Goal: Transaction & Acquisition: Purchase product/service

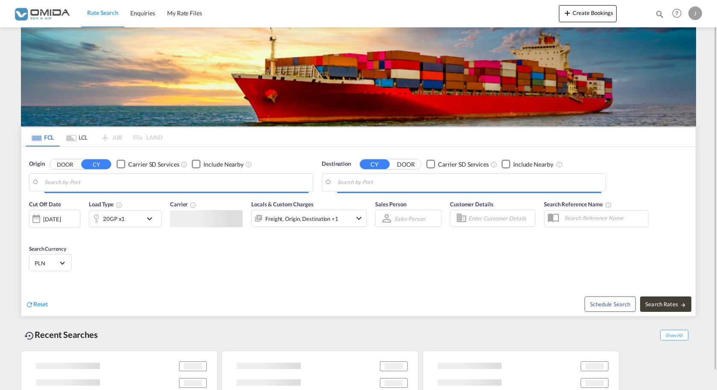
click at [77, 193] on div at bounding box center [48, 193] width 57 height 2
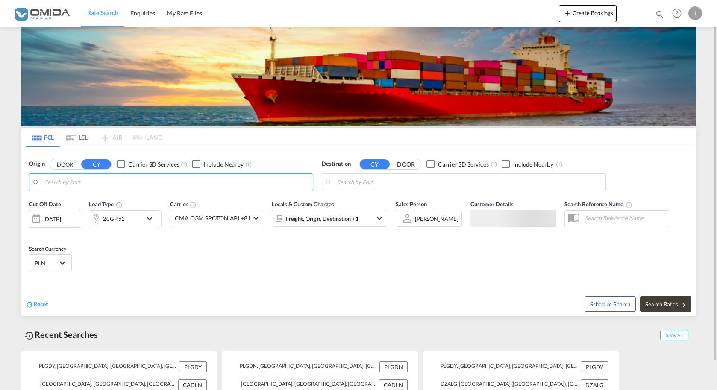
click at [184, 182] on input "Search by Port" at bounding box center [176, 182] width 264 height 13
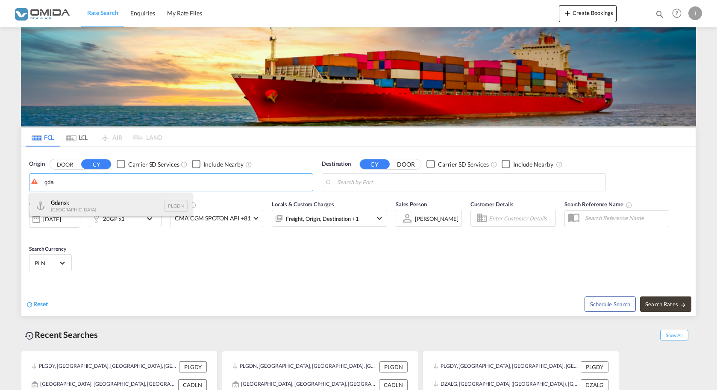
click at [115, 207] on div "Gda nsk [GEOGRAPHIC_DATA] PLGDN" at bounding box center [110, 206] width 162 height 26
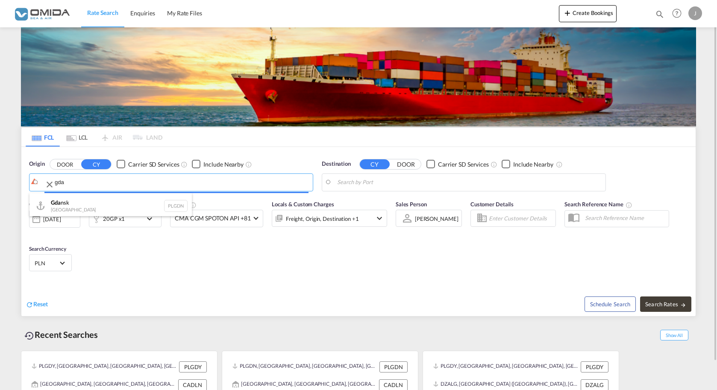
type input "Gdansk, PLGDN"
click at [398, 175] on md-autocomplete at bounding box center [469, 182] width 264 height 15
click at [390, 182] on input "Search by Port" at bounding box center [469, 182] width 264 height 13
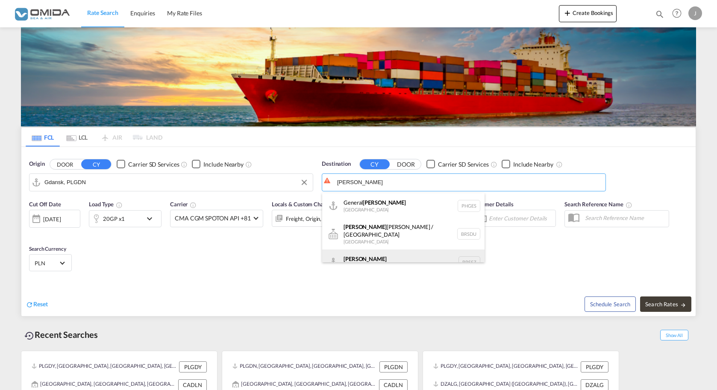
click at [388, 250] on div "[PERSON_NAME] [GEOGRAPHIC_DATA] BRSSZ" at bounding box center [403, 262] width 162 height 26
type input "[PERSON_NAME], BRSSZ"
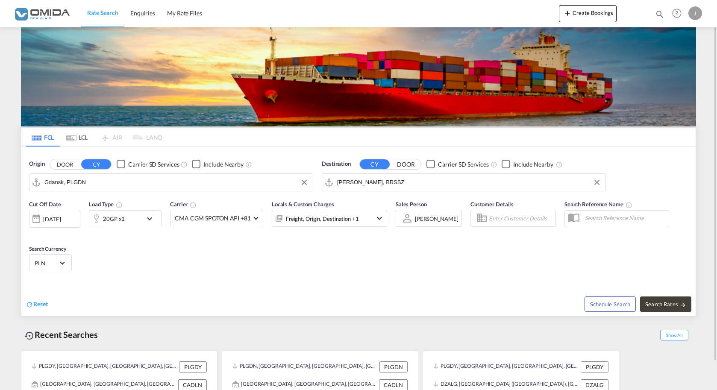
click at [154, 217] on md-icon "icon-chevron-down" at bounding box center [151, 219] width 15 height 10
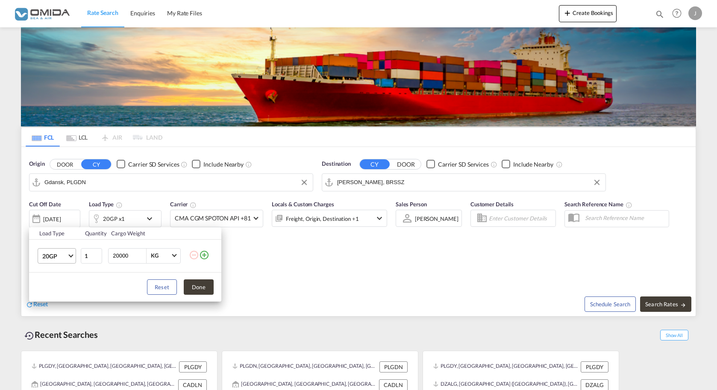
click at [70, 258] on md-select-value "20GP" at bounding box center [58, 256] width 34 height 15
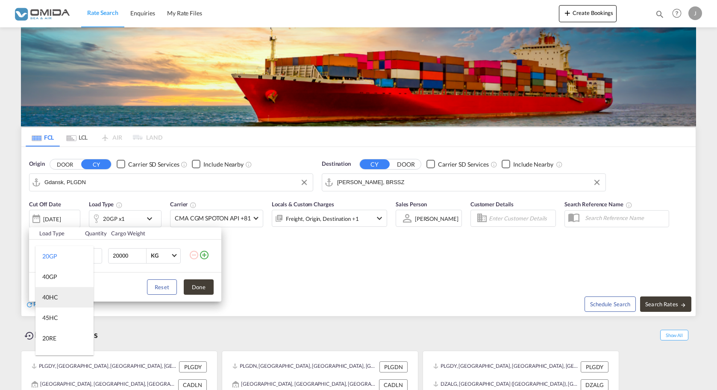
click at [51, 293] on md-option "40HC" at bounding box center [64, 297] width 58 height 20
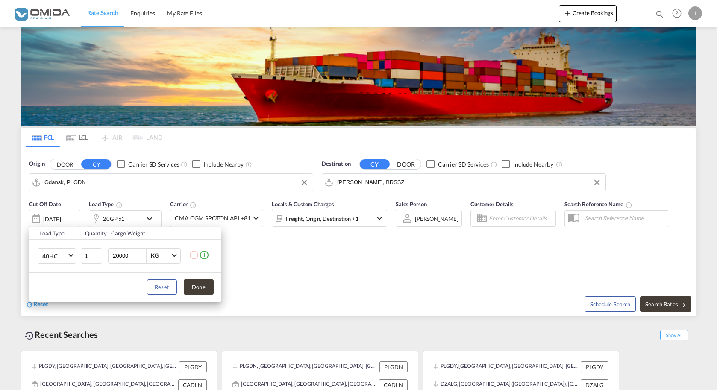
drag, startPoint x: 115, startPoint y: 254, endPoint x: 108, endPoint y: 255, distance: 6.9
click at [112, 255] on input "20000" at bounding box center [129, 256] width 34 height 15
type input "10000"
click at [195, 288] on button "Done" at bounding box center [199, 286] width 30 height 15
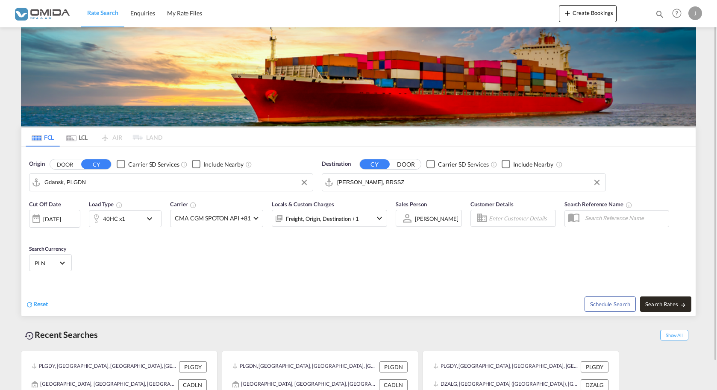
click at [671, 304] on span "Search Rates" at bounding box center [665, 304] width 41 height 7
type input "PLGDN to BRSSZ / [DATE]"
